Goal: Transaction & Acquisition: Purchase product/service

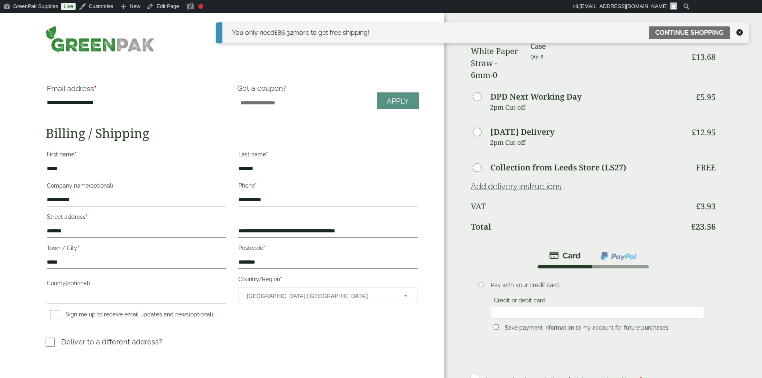
click at [152, 44] on img at bounding box center [100, 39] width 109 height 26
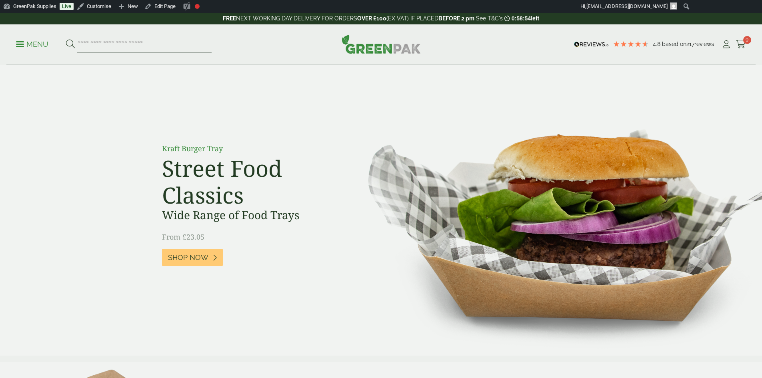
click at [131, 42] on input "search" at bounding box center [144, 44] width 134 height 17
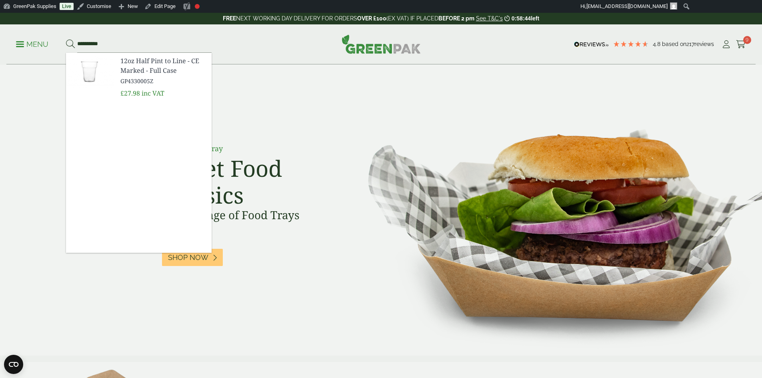
type input "**********"
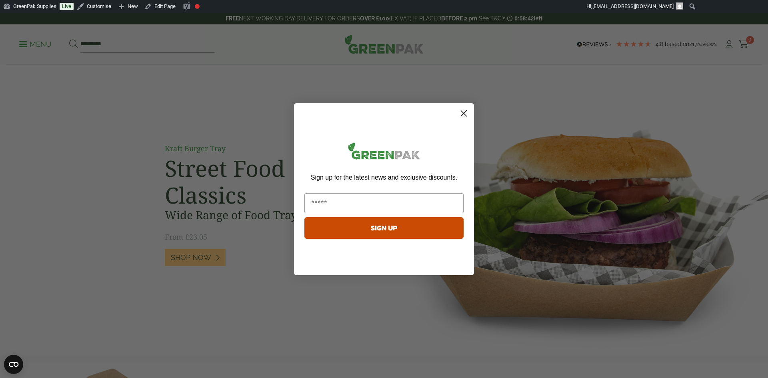
click at [461, 114] on circle "Close dialog" at bounding box center [463, 112] width 13 height 13
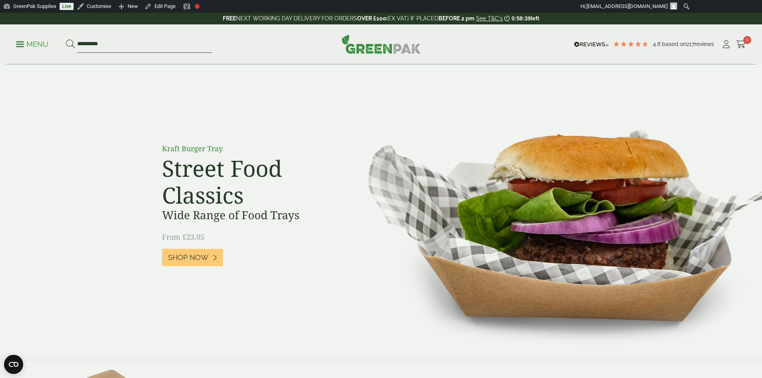
click at [115, 46] on input "**********" at bounding box center [144, 44] width 134 height 17
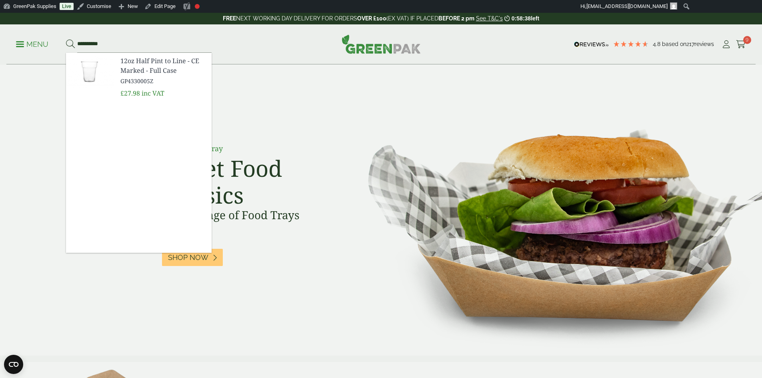
click at [92, 71] on img at bounding box center [90, 72] width 48 height 38
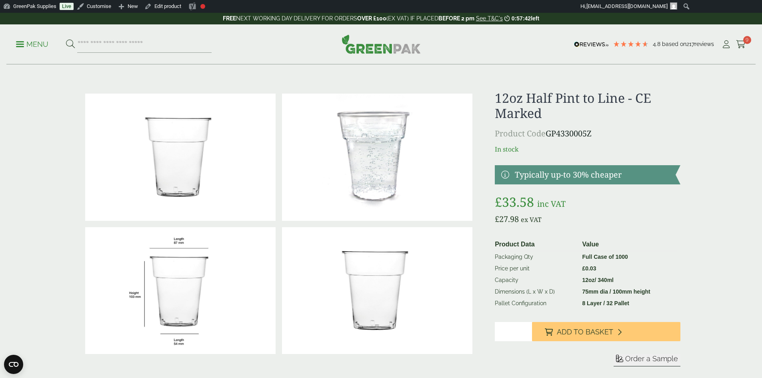
drag, startPoint x: 550, startPoint y: 115, endPoint x: 540, endPoint y: 114, distance: 9.7
click at [540, 114] on h1 "12oz Half Pint to Line - CE Marked" at bounding box center [587, 105] width 185 height 31
drag, startPoint x: 542, startPoint y: 114, endPoint x: 650, endPoint y: 101, distance: 108.9
click at [650, 101] on h1 "12oz Half Pint to Line - CE Marked" at bounding box center [587, 105] width 185 height 31
click at [567, 114] on h1 "12oz Half Pint to Line - CE Marked" at bounding box center [587, 105] width 185 height 31
